Goal: Check status: Check status

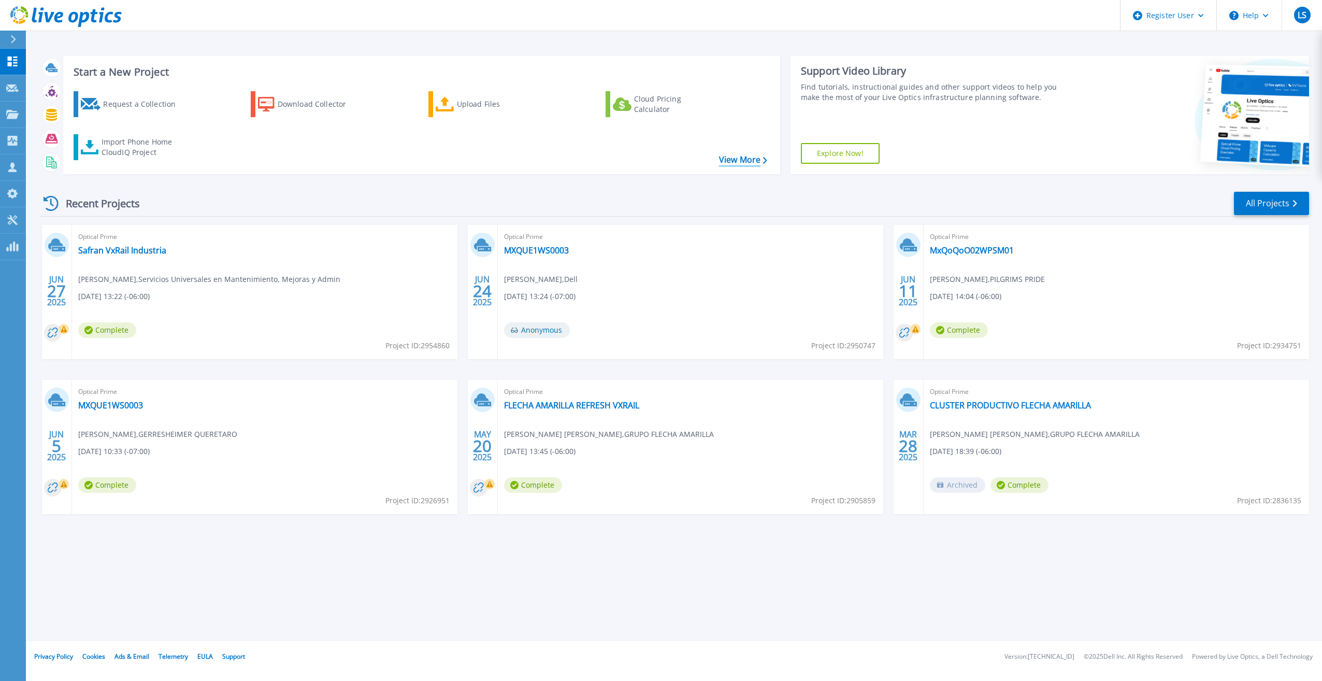
click at [748, 165] on link "View More" at bounding box center [743, 160] width 48 height 10
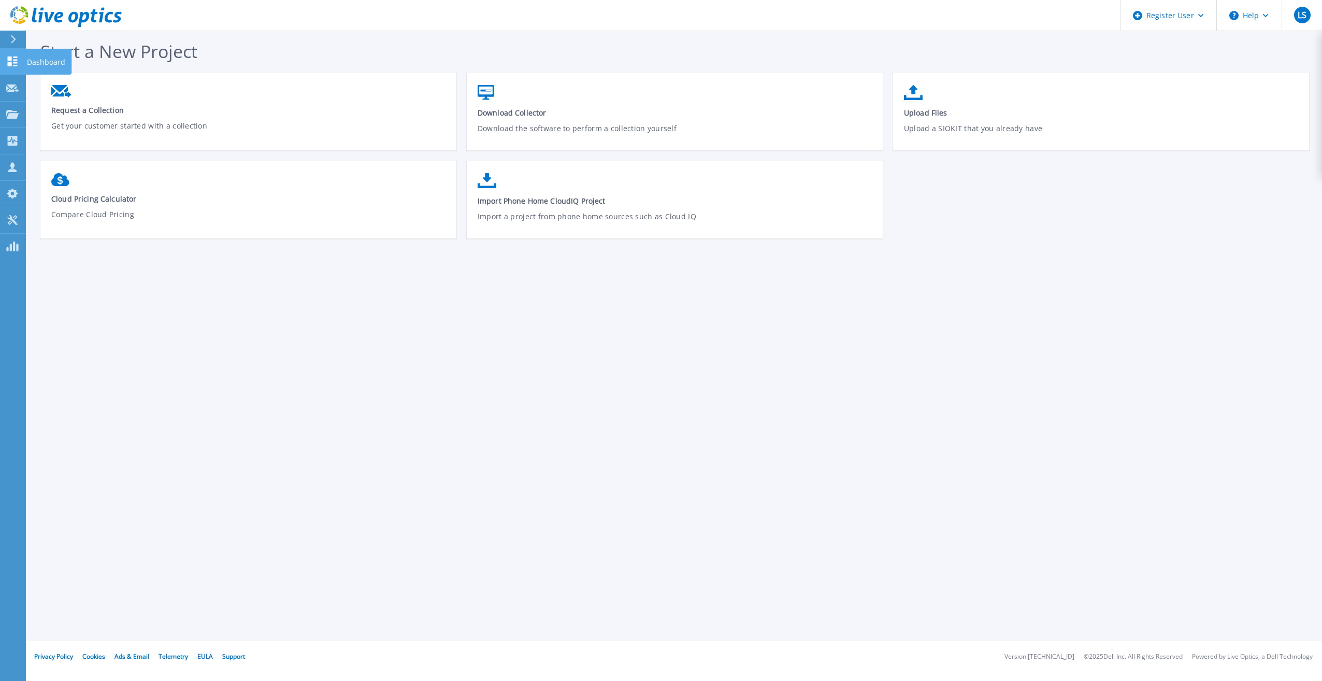
click at [14, 58] on icon at bounding box center [12, 61] width 12 height 10
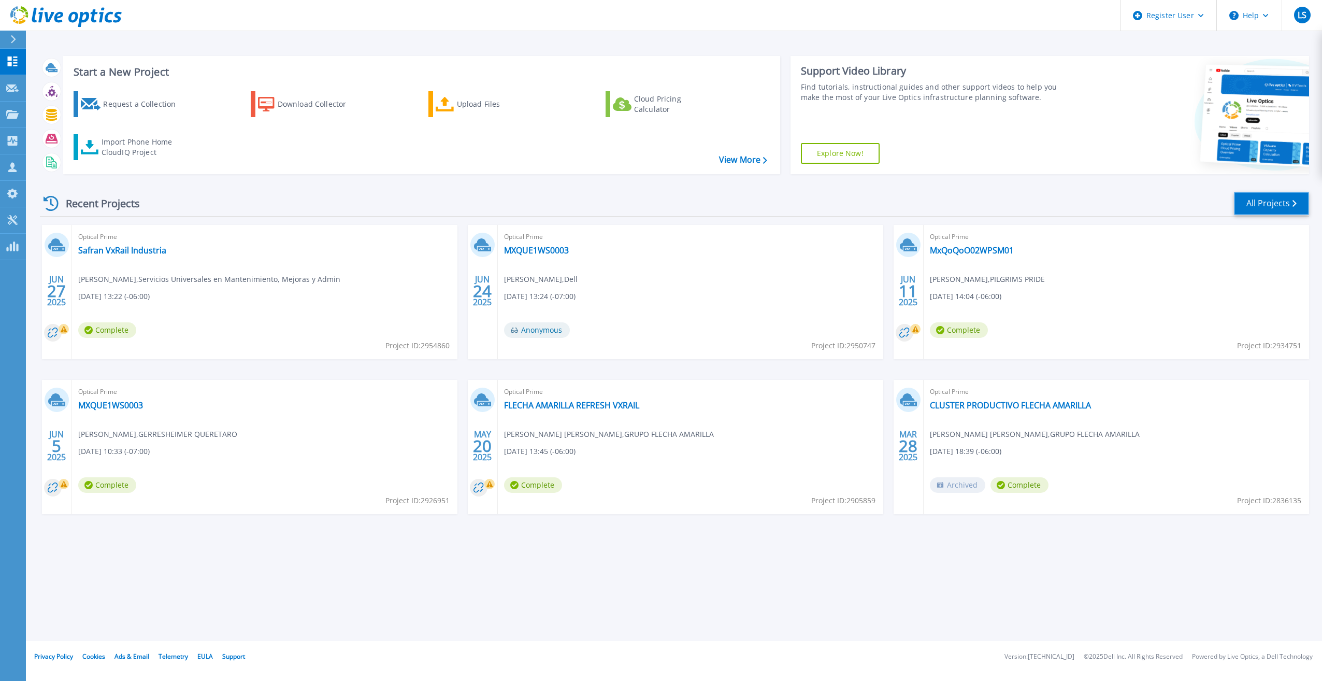
click at [1248, 203] on link "All Projects" at bounding box center [1271, 203] width 75 height 23
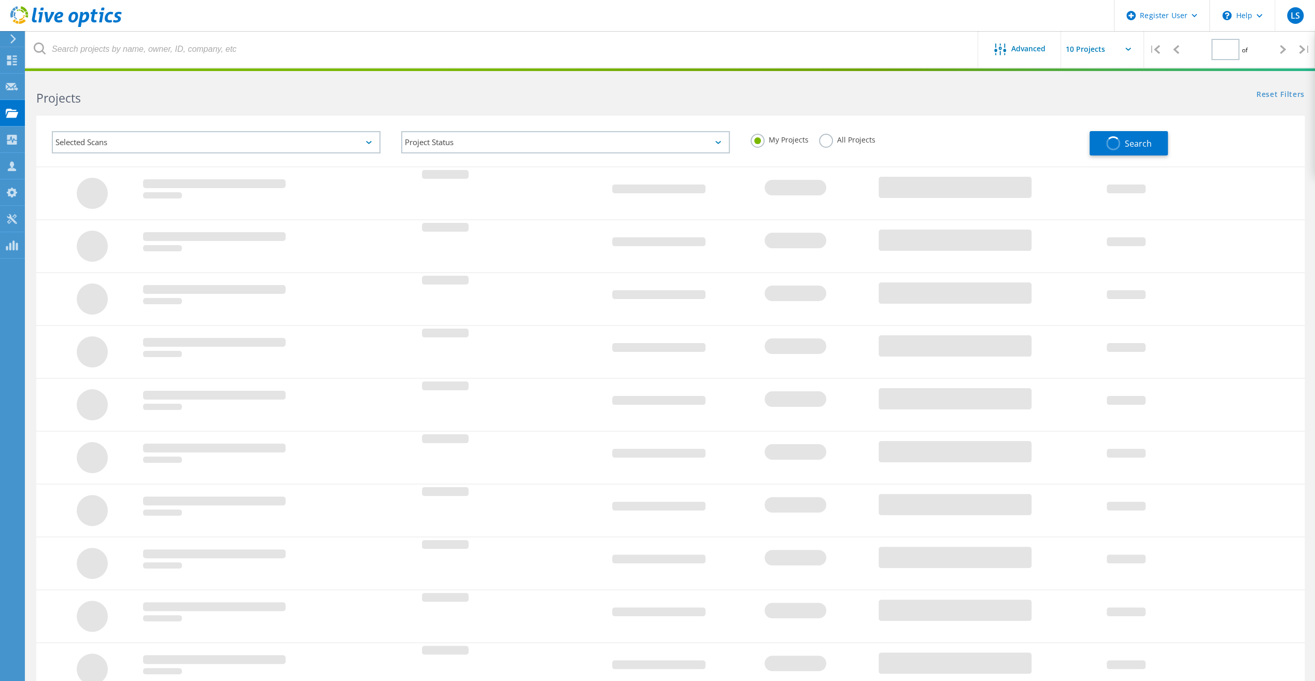
type input "1"
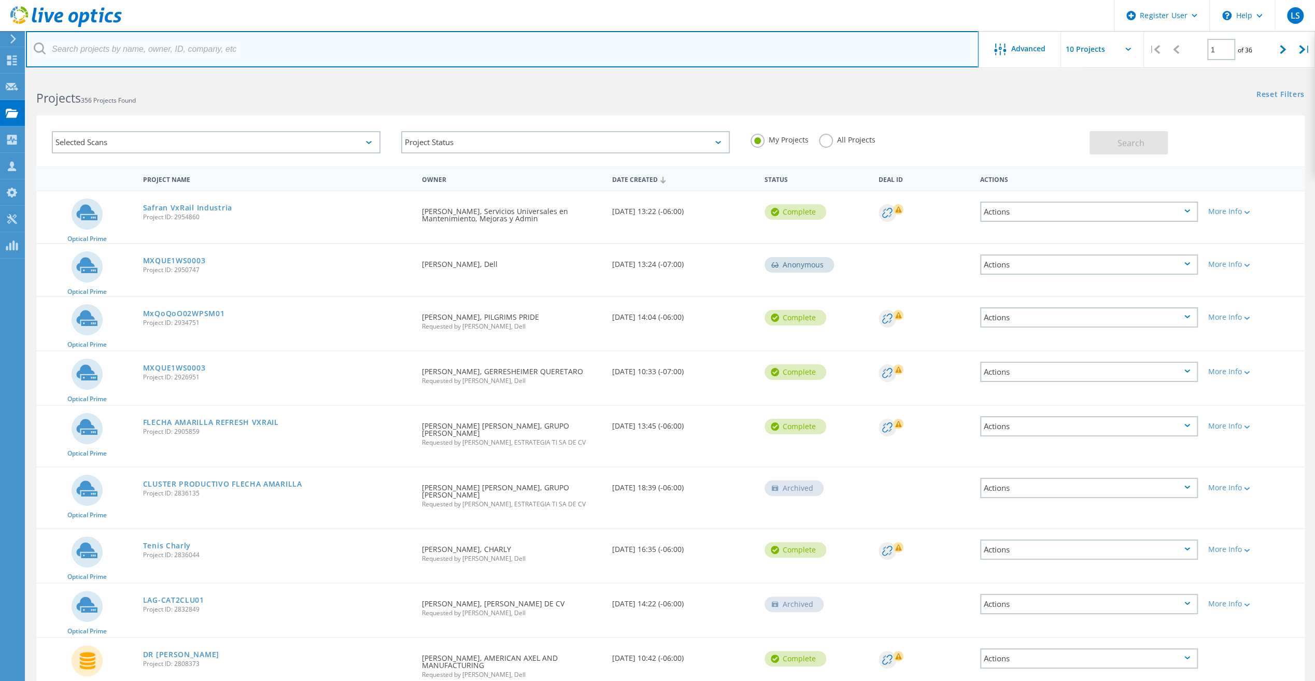
click at [217, 55] on input "text" at bounding box center [502, 49] width 952 height 36
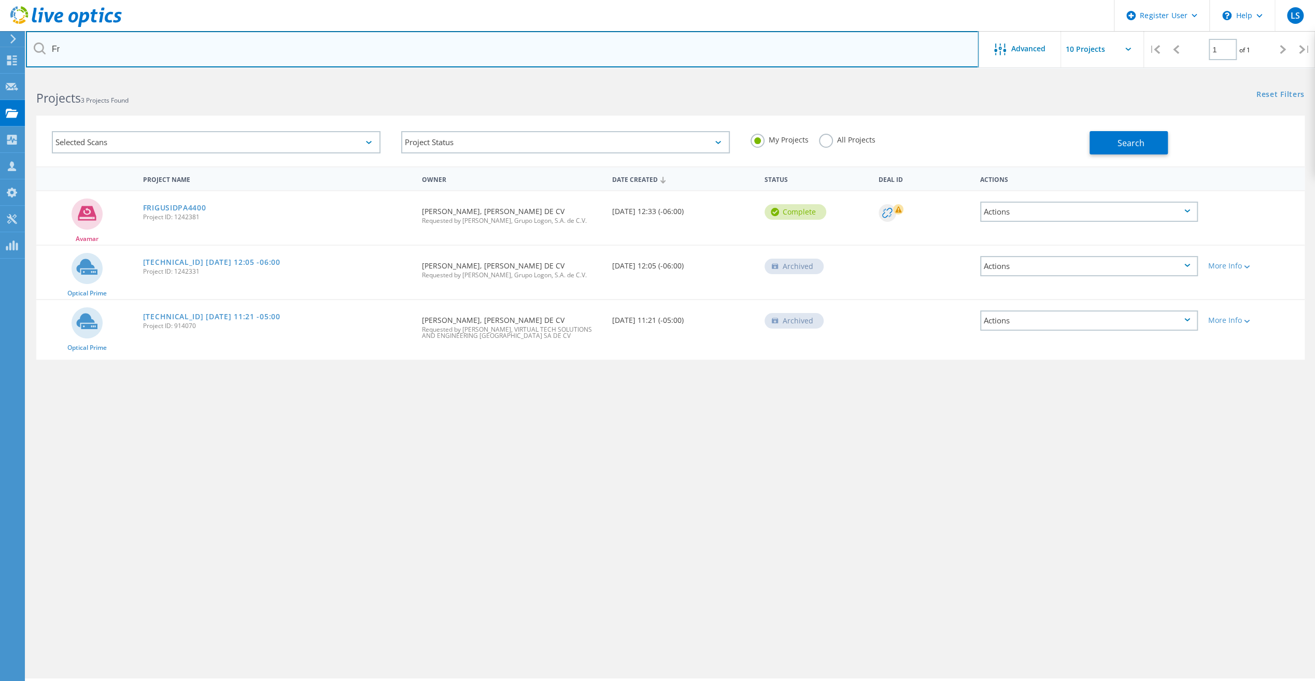
type input "F"
paste input "2876418"
type input "2876418"
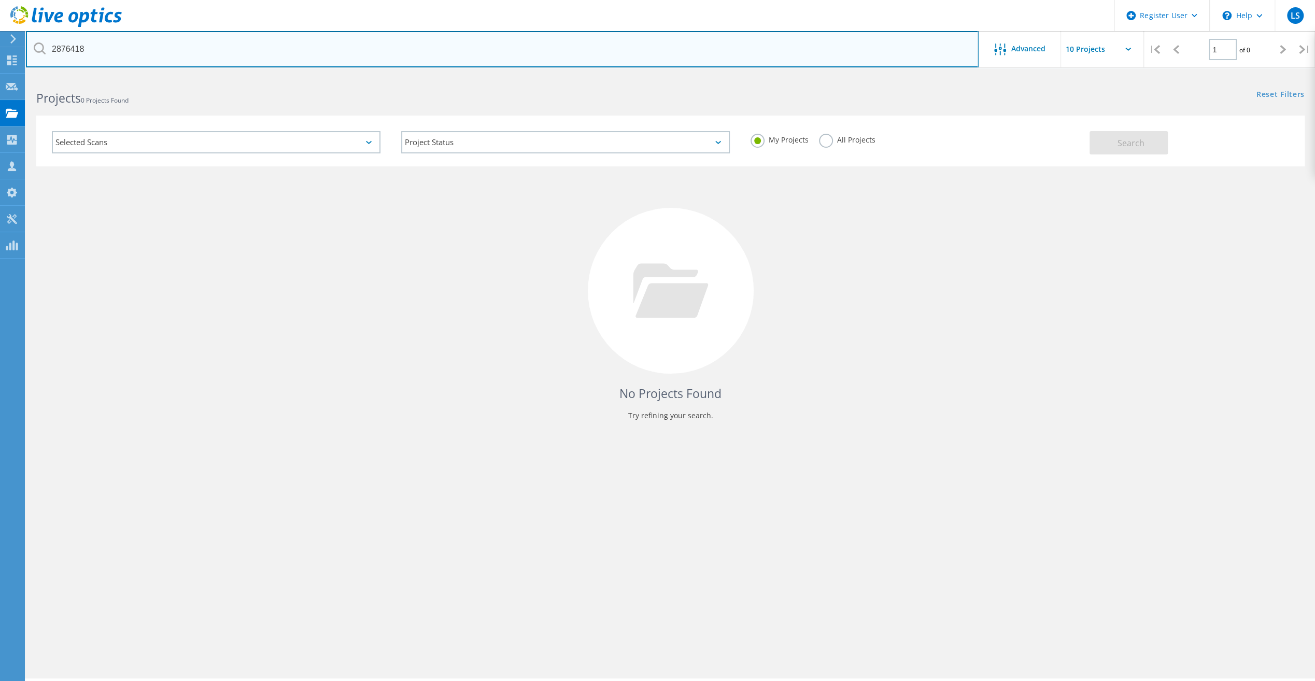
click at [106, 41] on input "2876418" at bounding box center [502, 49] width 952 height 36
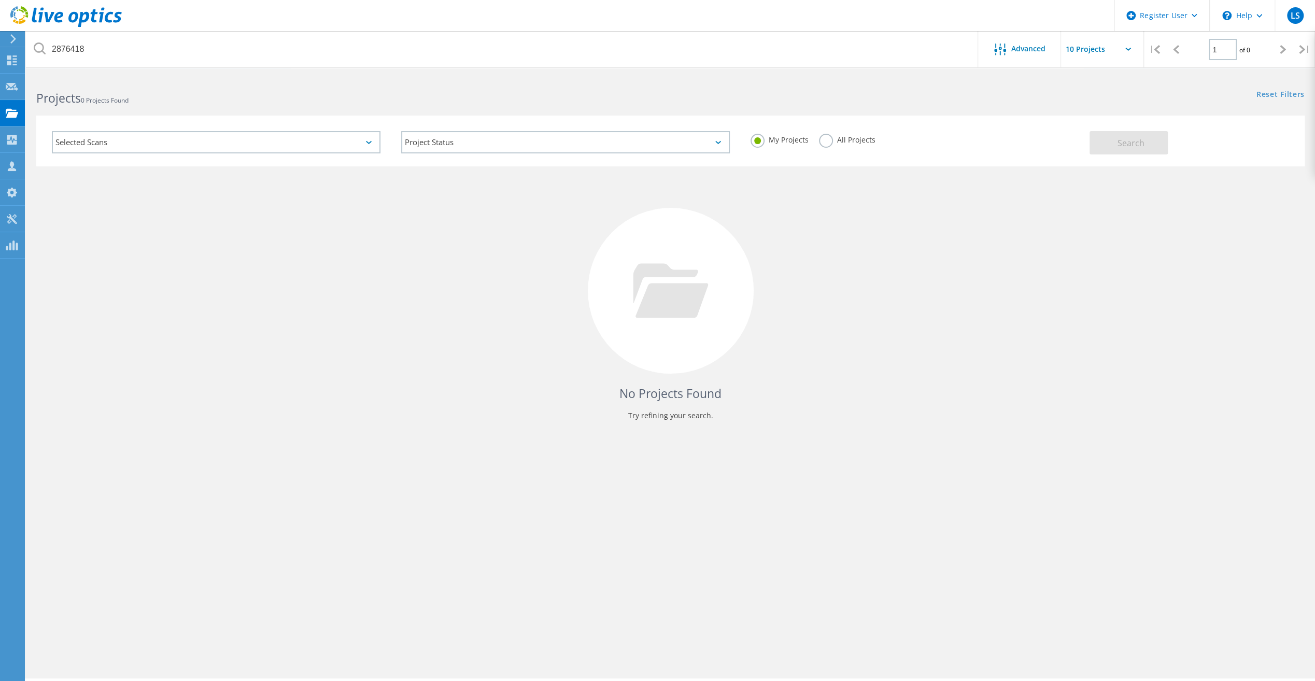
click at [833, 142] on label "All Projects" at bounding box center [847, 139] width 56 height 10
click at [0, 0] on input "All Projects" at bounding box center [0, 0] width 0 height 0
click at [1114, 146] on button "Search" at bounding box center [1128, 142] width 78 height 23
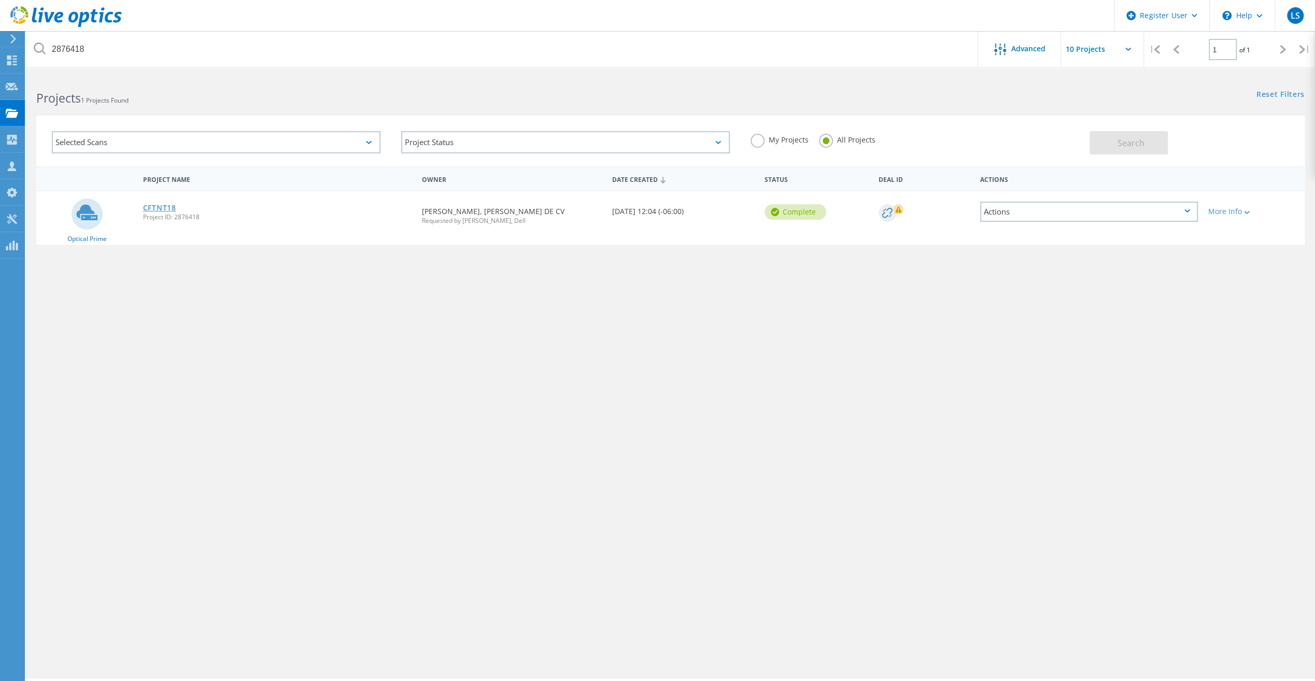
click at [156, 211] on link "CFTNT18" at bounding box center [159, 207] width 33 height 7
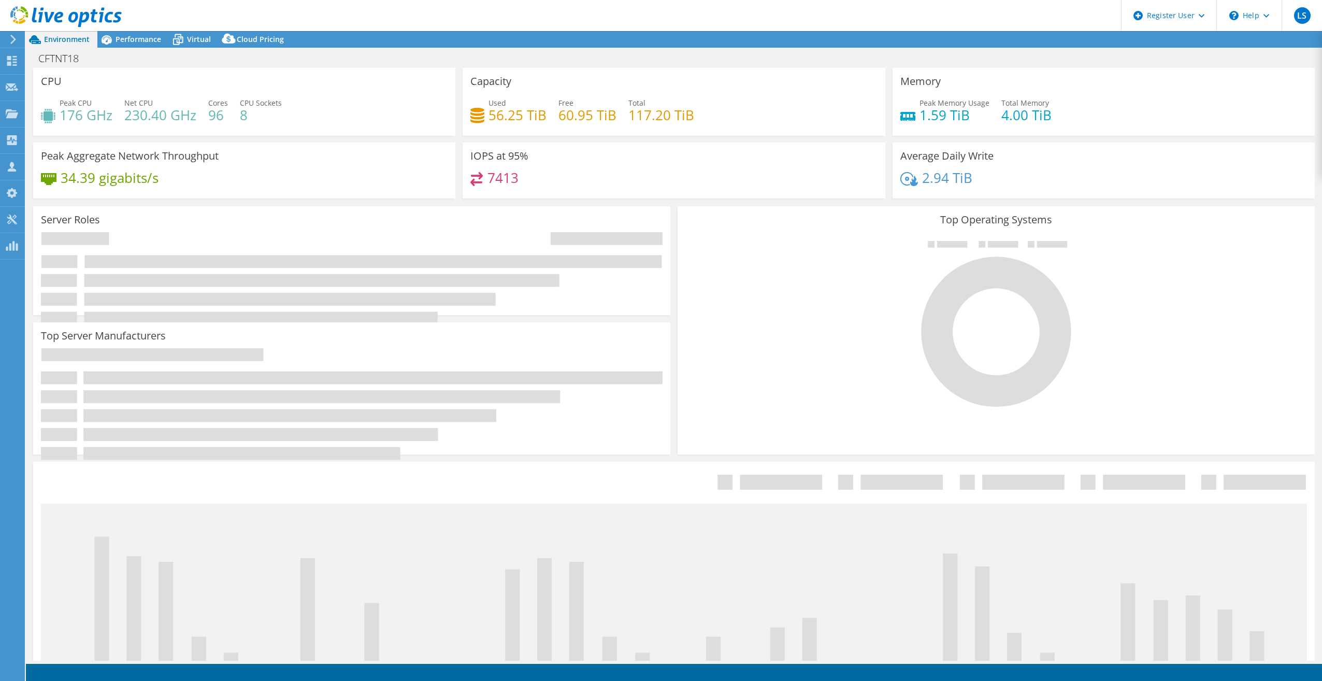
select select "USEast"
select select "USD"
